Goal: Transaction & Acquisition: Subscribe to service/newsletter

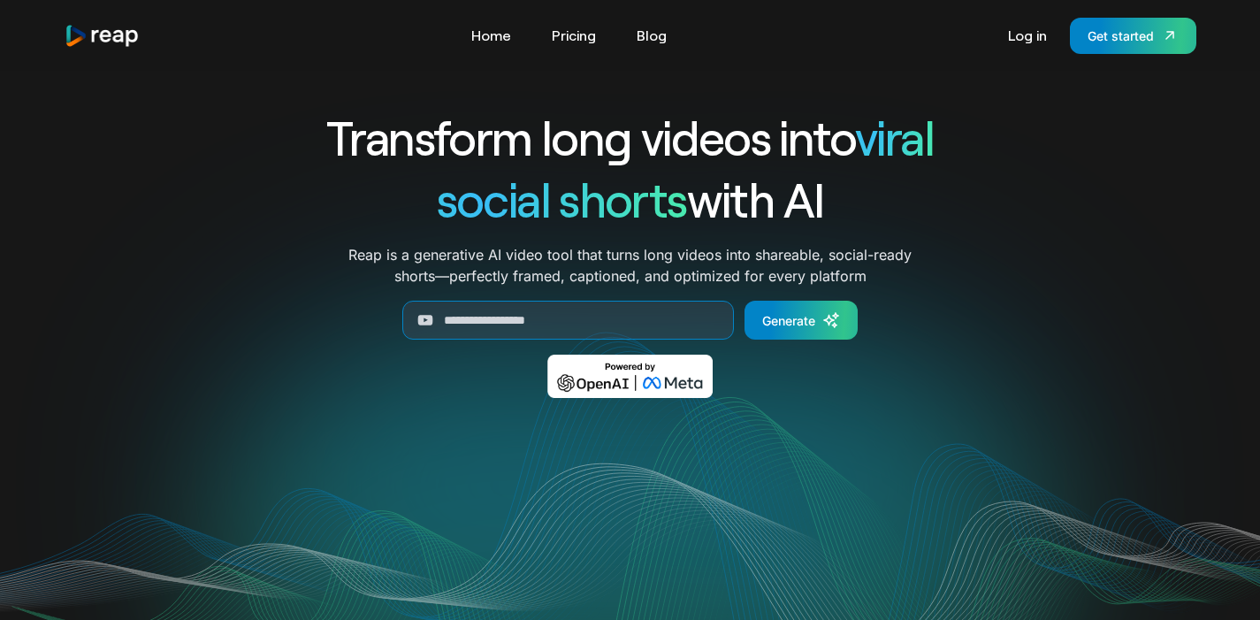
click at [587, 32] on link "Pricing" at bounding box center [574, 35] width 62 height 28
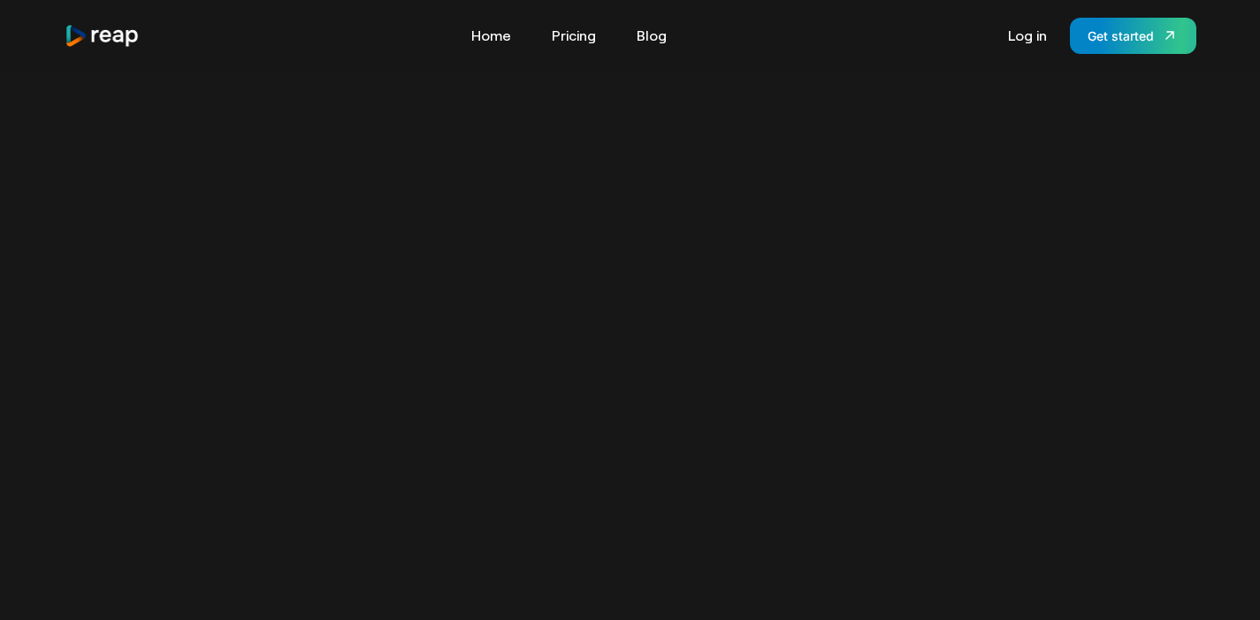
click at [79, 38] on img "home" at bounding box center [103, 36] width 76 height 24
